Goal: Task Accomplishment & Management: Complete application form

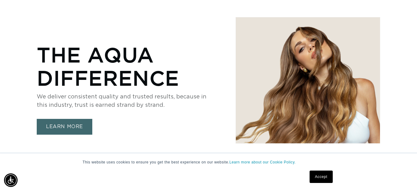
scroll to position [0, 747]
click at [324, 174] on link "Accept" at bounding box center [321, 176] width 23 height 12
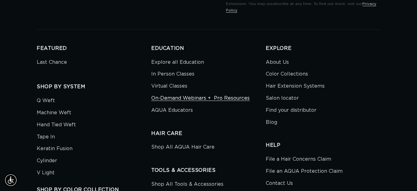
scroll to position [0, 0]
click at [205, 93] on link "On-Demand Webinars +  Pro Resources" at bounding box center [200, 98] width 99 height 12
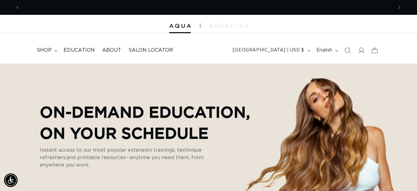
scroll to position [0, 747]
click at [54, 49] on summary "shop" at bounding box center [46, 50] width 27 height 14
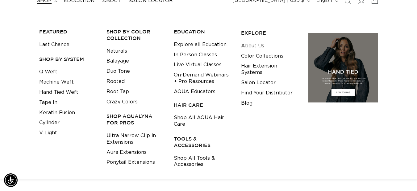
click at [255, 48] on link "About Us" at bounding box center [252, 46] width 23 height 10
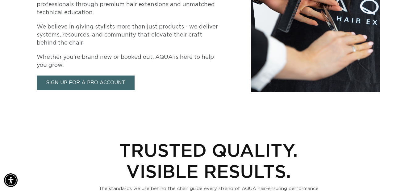
scroll to position [0, 373]
click at [86, 82] on link "Sign Up for a Pro Account" at bounding box center [86, 82] width 98 height 15
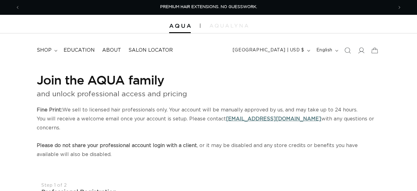
select select "US"
select select "[GEOGRAPHIC_DATA]"
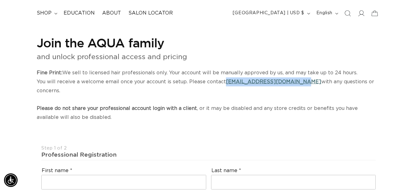
drag, startPoint x: 293, startPoint y: 83, endPoint x: 225, endPoint y: 80, distance: 68.3
click at [225, 80] on p "Fine Print: We sell to licensed hair professionals only. Your account will be m…" at bounding box center [209, 94] width 344 height 53
drag, startPoint x: 225, startPoint y: 80, endPoint x: 243, endPoint y: 83, distance: 18.2
copy link "[EMAIL_ADDRESS][DOMAIN_NAME]"
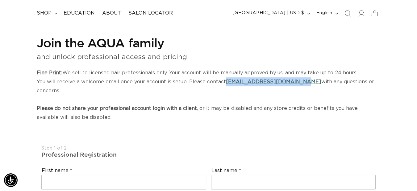
scroll to position [0, 0]
click at [218, 48] on h1 "Join the AQUA family" at bounding box center [209, 43] width 344 height 16
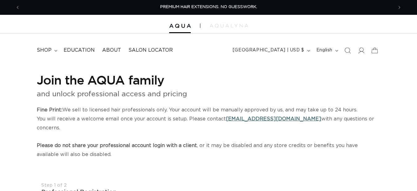
select select "US"
select select "[GEOGRAPHIC_DATA]"
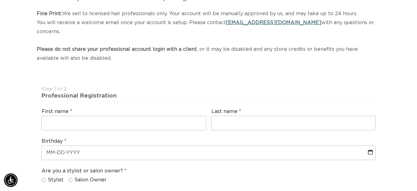
scroll to position [99, 0]
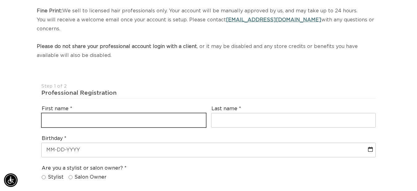
click at [121, 113] on input "text" at bounding box center [124, 120] width 164 height 14
type input "[PERSON_NAME]"
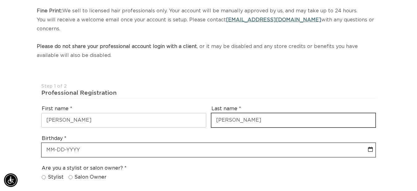
type input "[PERSON_NAME]"
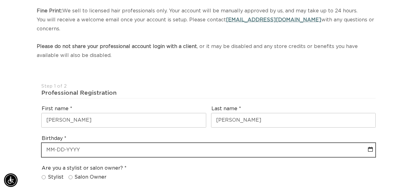
click at [110, 143] on input "text" at bounding box center [209, 150] width 334 height 14
select select "8"
select select "2025"
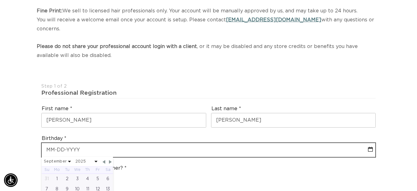
scroll to position [0, 0]
type input "0"
select select "8"
select select "2025"
type input "01"
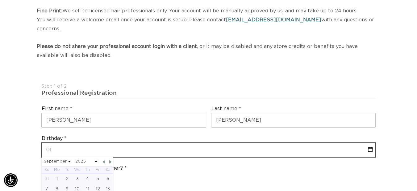
select select "8"
select select "2025"
type input "01-3"
select select "8"
select select "2025"
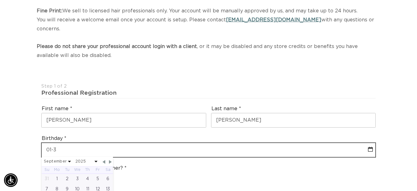
type input "01-31"
select select "8"
select select "2025"
type input "01-31-1"
select select "8"
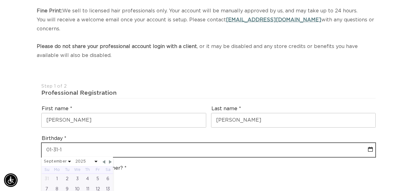
select select "2025"
type input "[PHONE_NUMBER]"
select select "8"
select select "2025"
type input "[DATE]"
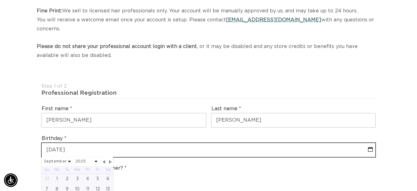
select select "1996"
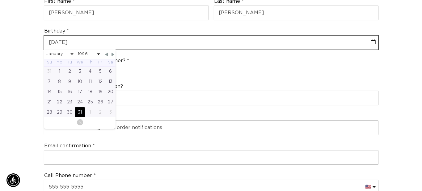
scroll to position [0, 747]
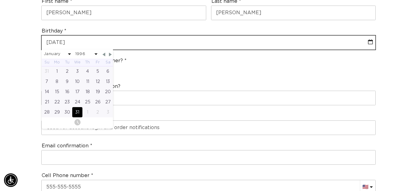
type input "[DATE]"
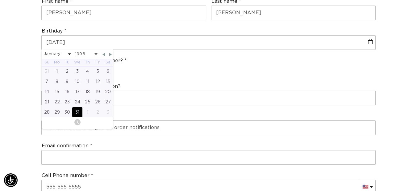
click at [296, 64] on div "Are you a stylist or salon owner? Stylist Salon Owner" at bounding box center [208, 66] width 339 height 23
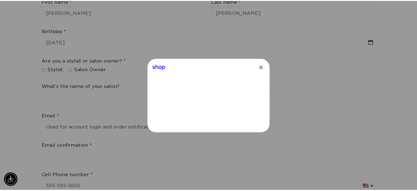
scroll to position [0, 0]
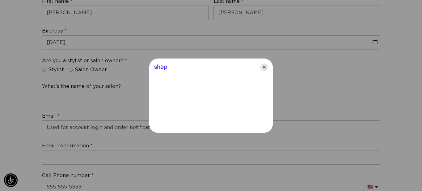
click at [262, 66] on icon "Close" at bounding box center [263, 66] width 7 height 7
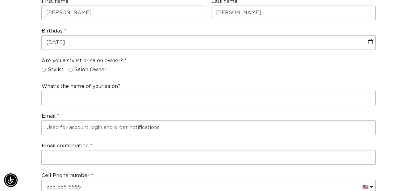
click at [70, 66] on label "Salon Owner" at bounding box center [88, 69] width 38 height 6
click at [70, 68] on input "Salon Owner" at bounding box center [71, 70] width 4 height 4
radio input "true"
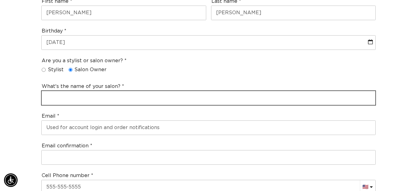
click at [86, 91] on input "text" at bounding box center [209, 98] width 334 height 14
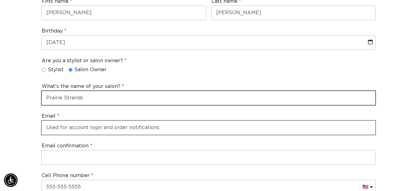
type input "Prairie Strands"
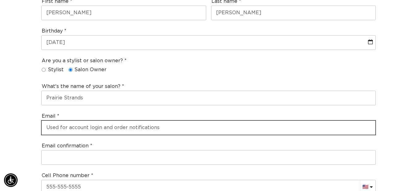
click at [95, 120] on input "email" at bounding box center [209, 127] width 334 height 14
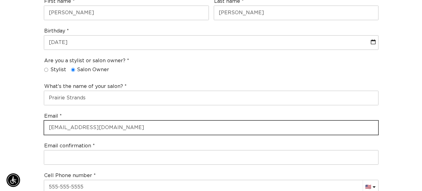
scroll to position [0, 378]
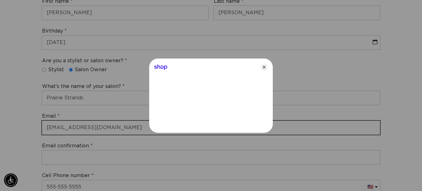
type input "[EMAIL_ADDRESS][DOMAIN_NAME]"
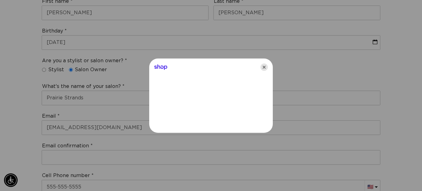
click at [266, 67] on icon "Close" at bounding box center [263, 66] width 7 height 7
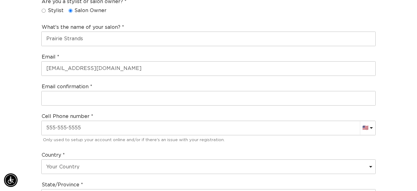
scroll to position [267, 0]
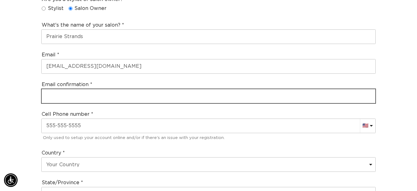
click at [211, 89] on input "email" at bounding box center [209, 96] width 334 height 14
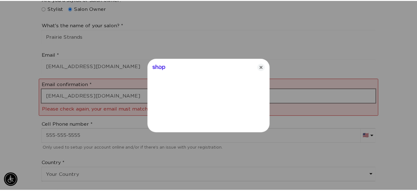
scroll to position [0, 378]
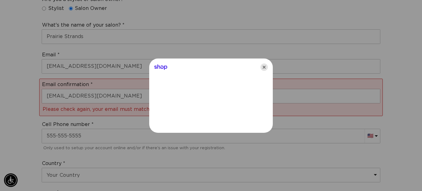
click at [265, 66] on icon "Close" at bounding box center [263, 66] width 7 height 7
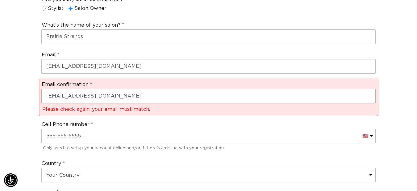
scroll to position [0, 747]
click at [152, 96] on div "Email confirmation [EMAIL_ADDRESS][DOMAIN_NAME] Please check again, your email …" at bounding box center [208, 96] width 339 height 37
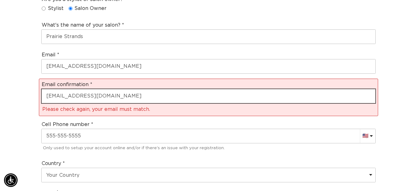
click at [157, 89] on input "[EMAIL_ADDRESS][DOMAIN_NAME]" at bounding box center [209, 96] width 334 height 14
type input "P"
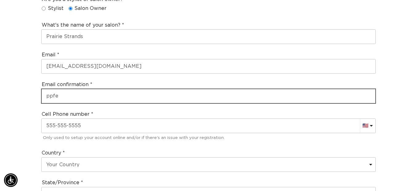
scroll to position [0, 0]
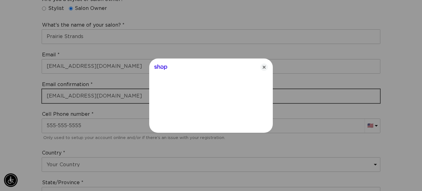
type input "[EMAIL_ADDRESS][DOMAIN_NAME]"
click at [0, 76] on div at bounding box center [211, 95] width 422 height 191
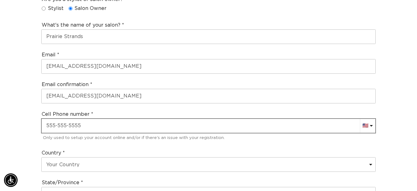
scroll to position [0, 747]
click at [136, 120] on input "text" at bounding box center [209, 126] width 334 height 14
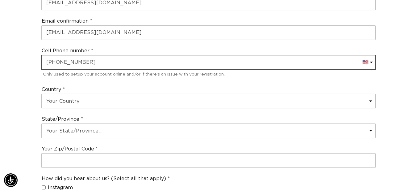
scroll to position [0, 373]
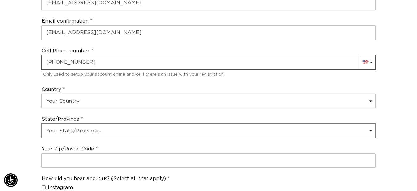
type input "[PHONE_NUMBER]"
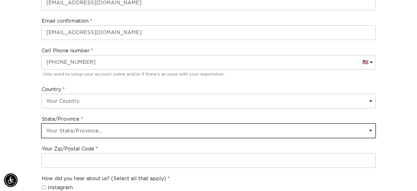
click at [192, 124] on select "Your State/Province... [US_STATE] [US_STATE] [US_STATE] [US_STATE] [US_STATE] […" at bounding box center [209, 131] width 334 height 14
select select "[US_STATE]"
click at [42, 124] on select "Your State/Province... [US_STATE] [US_STATE] [US_STATE] [US_STATE] [US_STATE] […" at bounding box center [209, 131] width 334 height 14
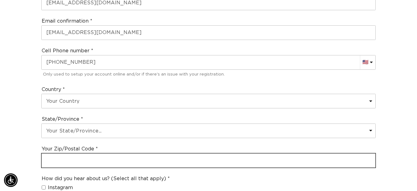
click at [174, 153] on input "text" at bounding box center [209, 160] width 334 height 14
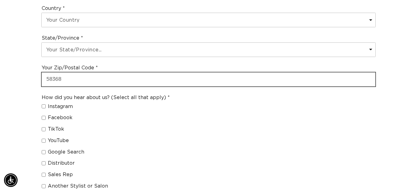
scroll to position [0, 373]
type input "58368"
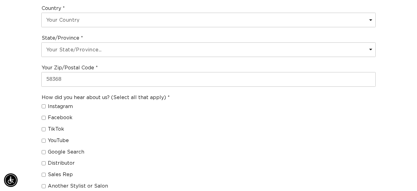
click at [83, 183] on span "Another Stylist or Salon" at bounding box center [78, 186] width 60 height 6
click at [46, 184] on input "Another Stylist or Salon" at bounding box center [44, 186] width 4 height 4
checkbox input "true"
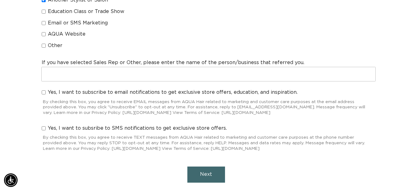
click at [42, 90] on input "Yes, I want to subscribe to email notifications to get exclusive store offers, …" at bounding box center [44, 92] width 4 height 4
checkbox input "true"
click at [207, 170] on button "Next" at bounding box center [207, 174] width 38 height 16
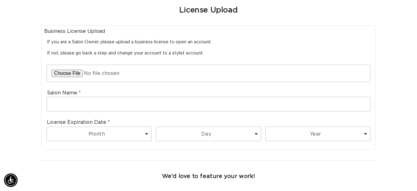
scroll to position [0, 0]
